Goal: Information Seeking & Learning: Learn about a topic

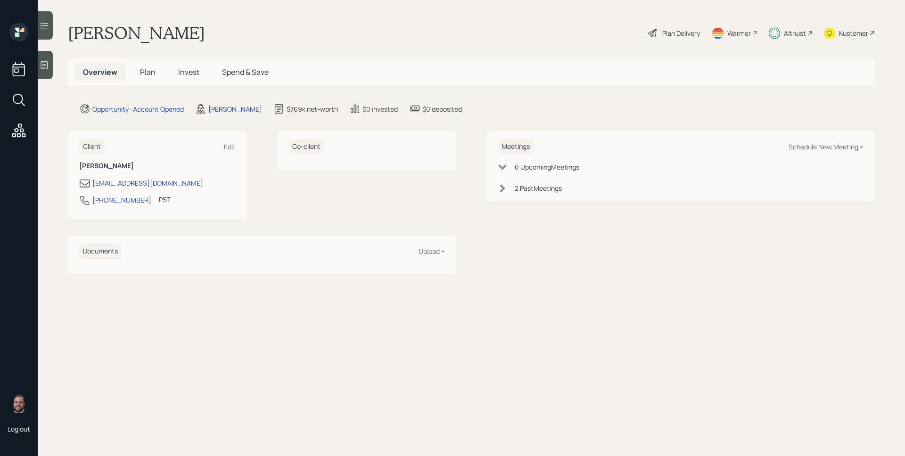
click at [146, 70] on span "Plan" at bounding box center [148, 72] width 16 height 10
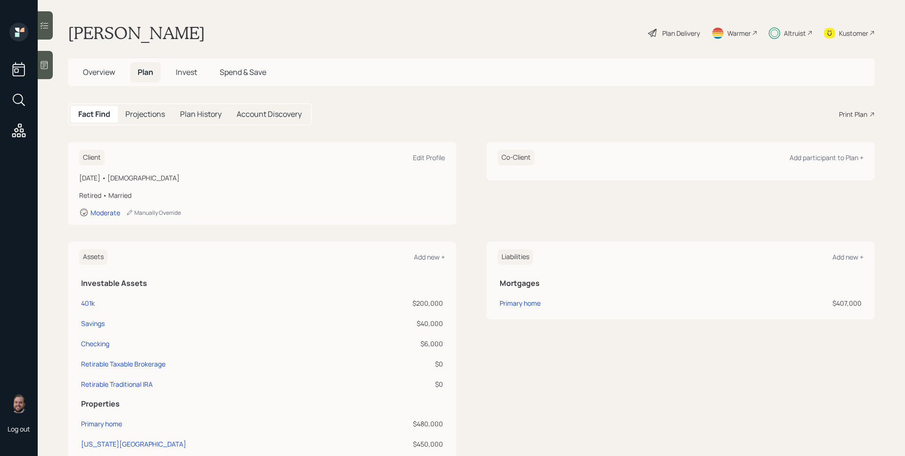
click at [183, 74] on span "Invest" at bounding box center [186, 72] width 21 height 10
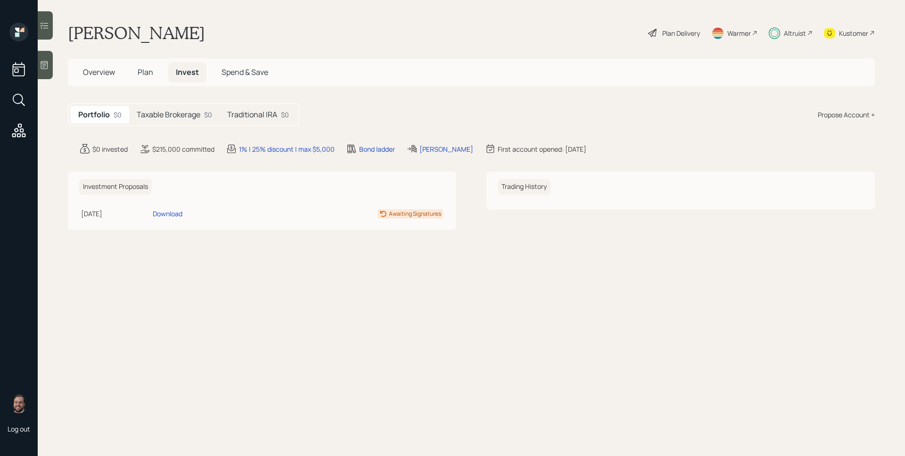
click at [179, 114] on h5 "Taxable Brokerage" at bounding box center [169, 114] width 64 height 9
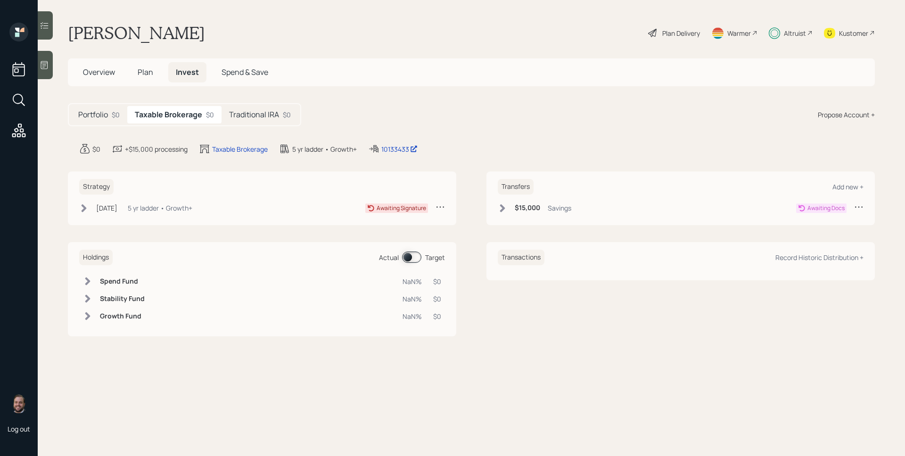
click at [285, 124] on div "Portfolio $0 Taxable Brokerage $0 Traditional IRA $0" at bounding box center [184, 114] width 233 height 23
click at [266, 119] on h5 "Traditional IRA" at bounding box center [254, 114] width 50 height 9
click at [134, 76] on h5 "Plan" at bounding box center [145, 72] width 31 height 20
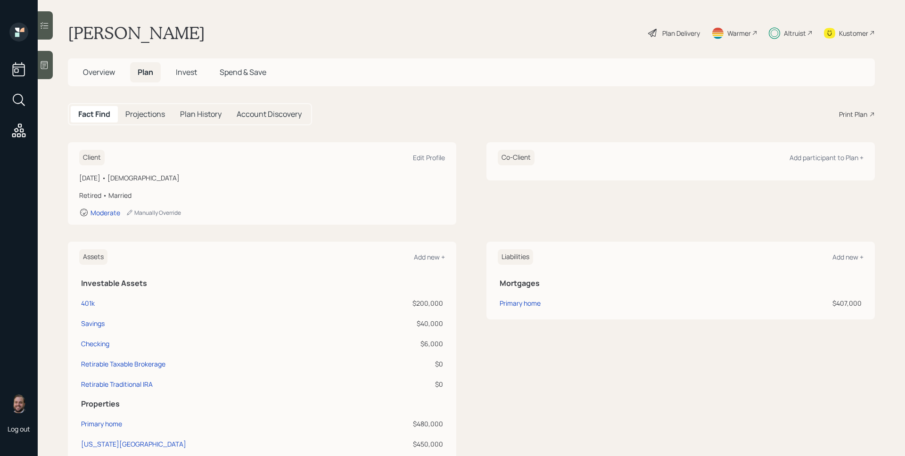
click at [460, 228] on div "Client Edit Profile August 28, 1963 • 62 years old Retired • Married Moderate M…" at bounding box center [471, 447] width 807 height 611
click at [792, 35] on div "Altruist" at bounding box center [795, 33] width 22 height 10
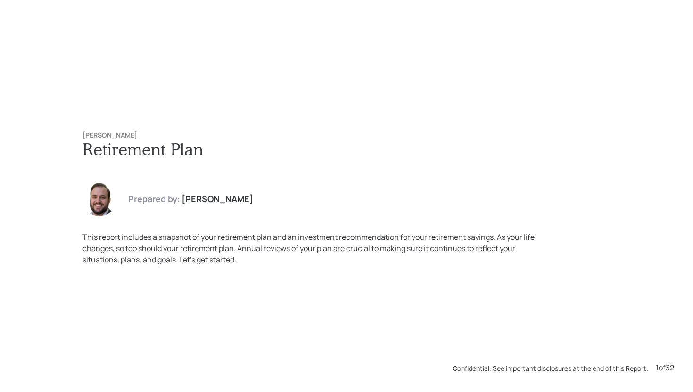
scroll to position [3923, 0]
